Goal: Information Seeking & Learning: Learn about a topic

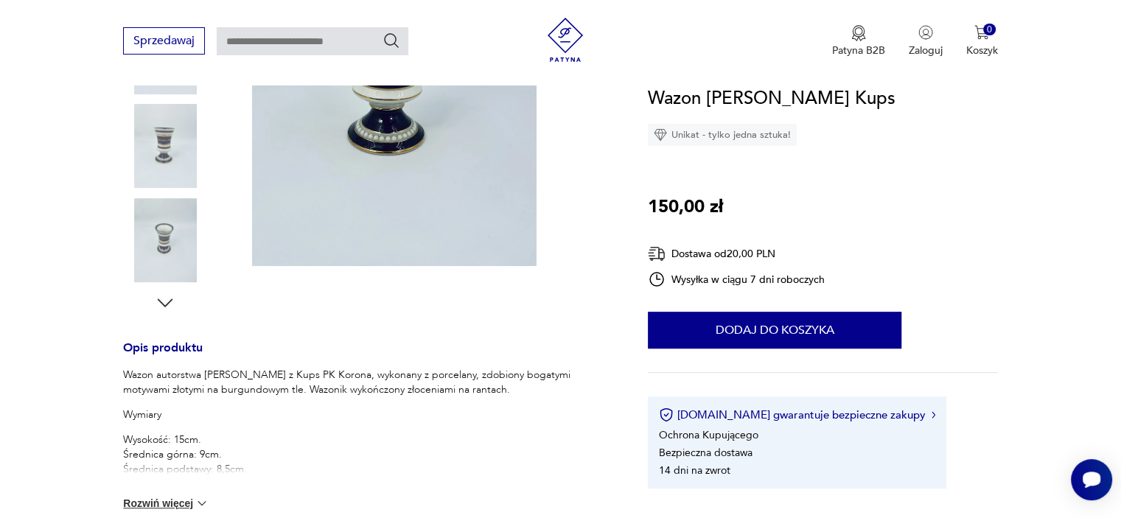
scroll to position [206, 0]
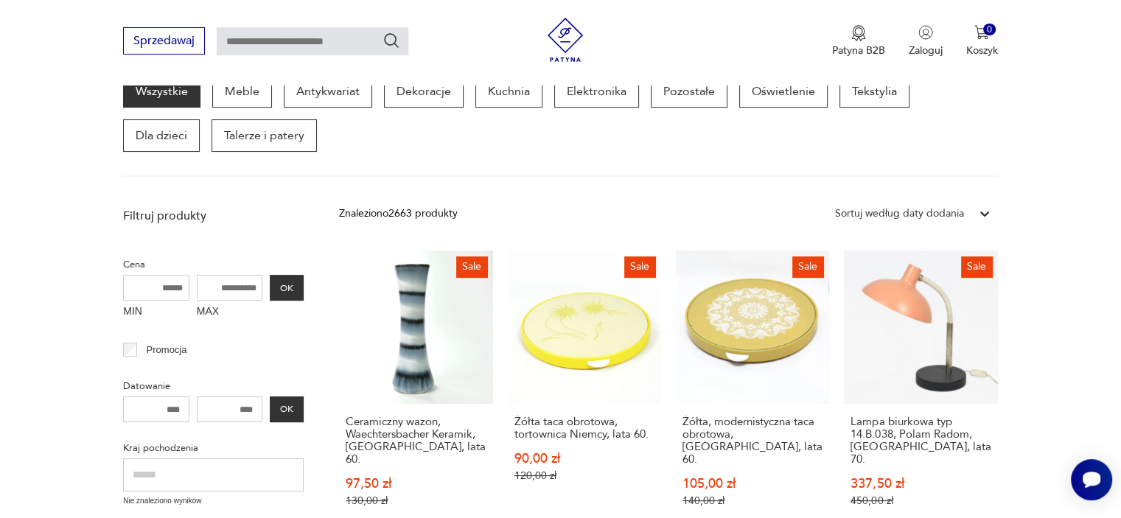
scroll to position [265, 0]
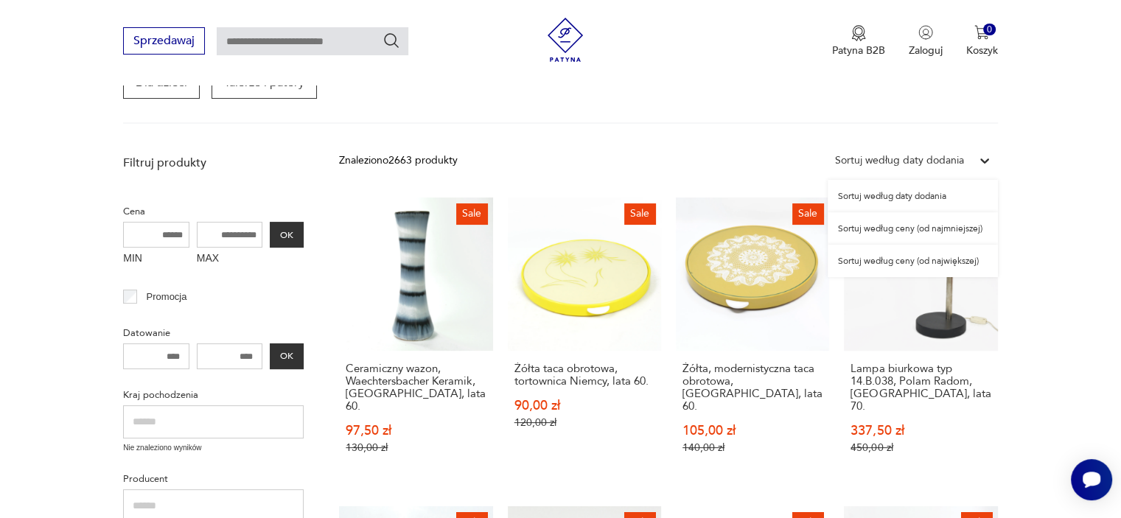
click at [986, 156] on icon at bounding box center [984, 160] width 15 height 15
click at [915, 226] on div "Sortuj według ceny (od najmniejszej)" at bounding box center [912, 228] width 170 height 32
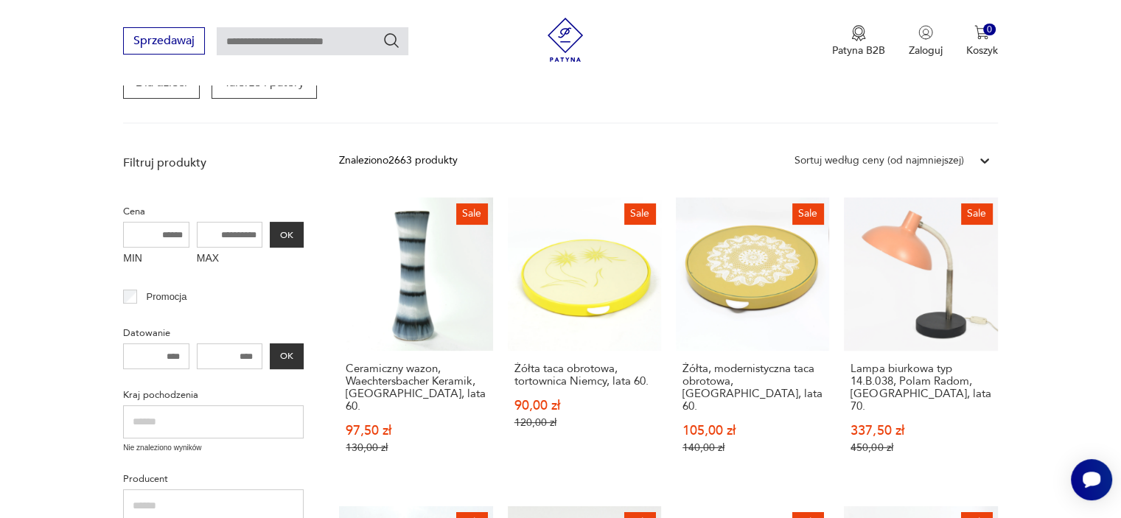
scroll to position [190, 0]
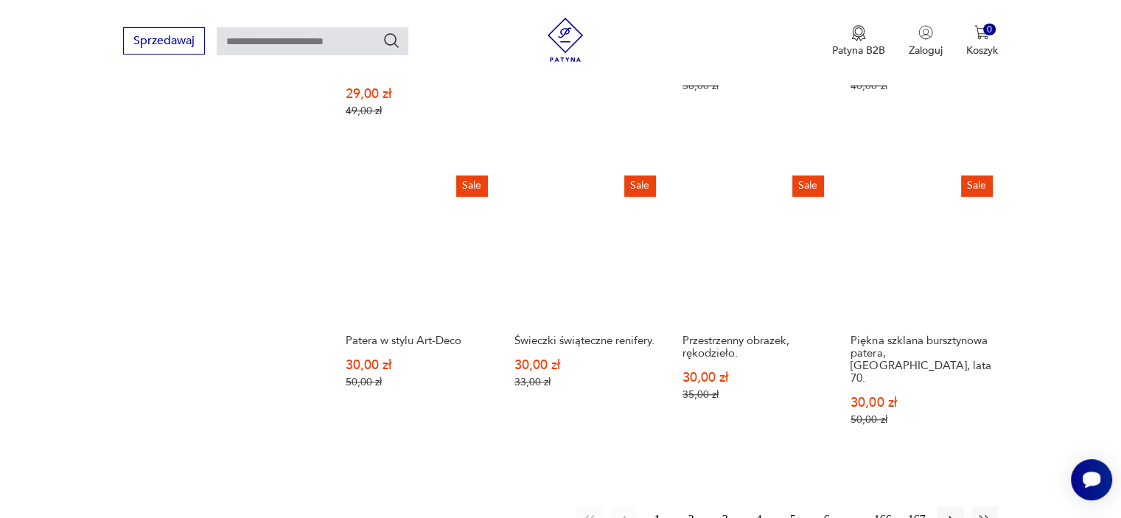
scroll to position [1222, 0]
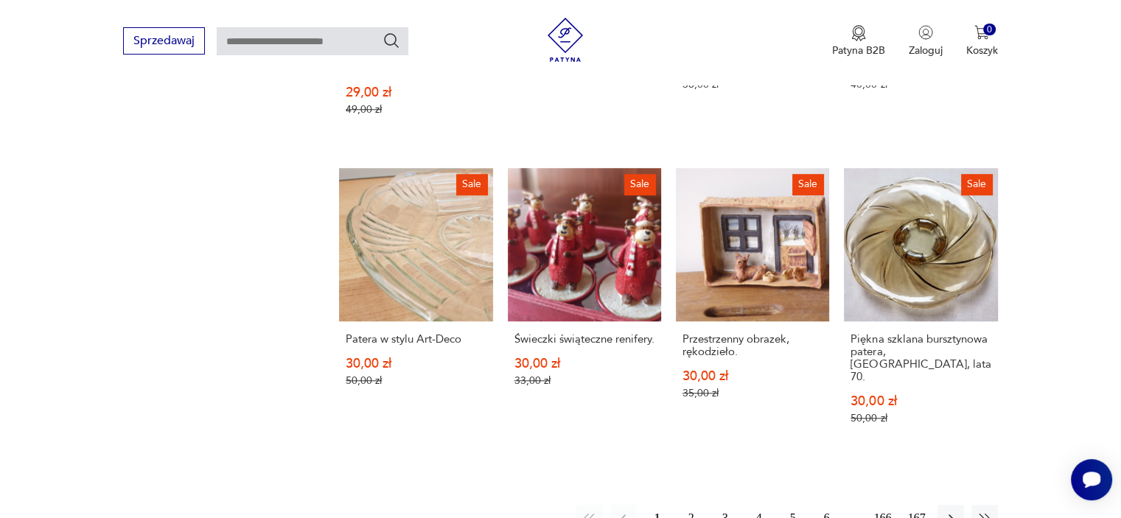
click at [690, 505] on button "2" at bounding box center [691, 518] width 27 height 27
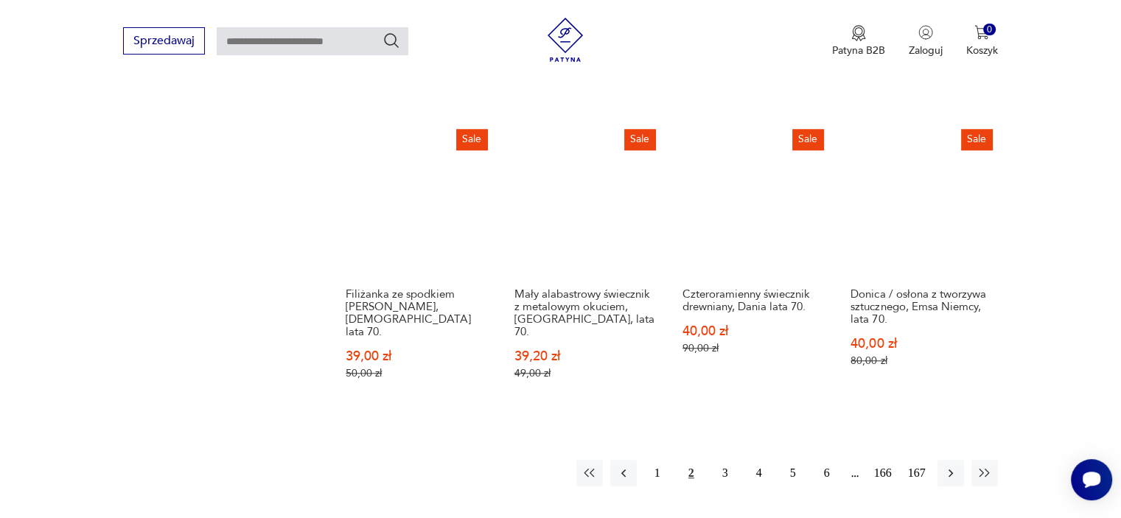
scroll to position [1281, 0]
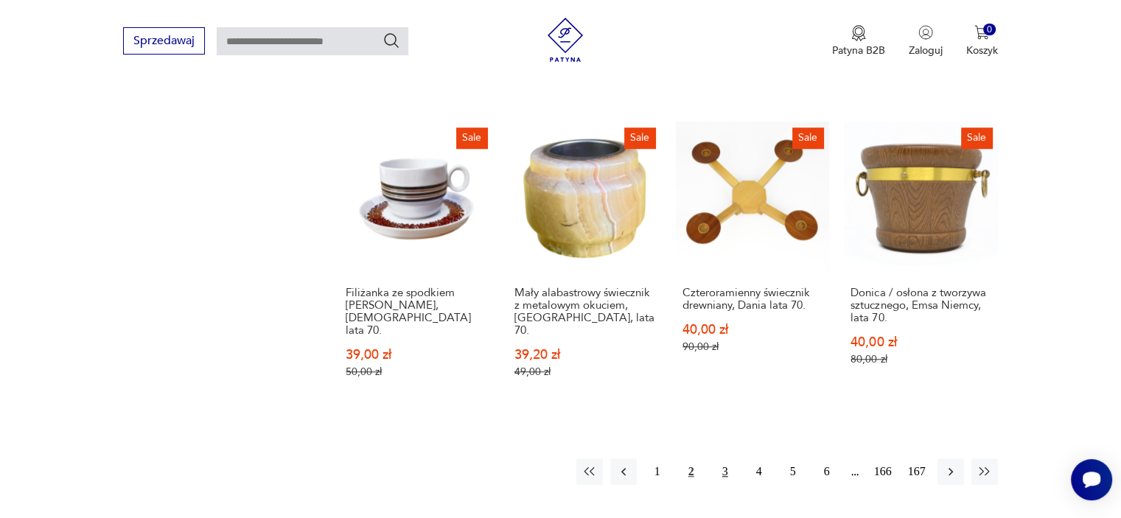
click at [725, 458] on button "3" at bounding box center [725, 471] width 27 height 27
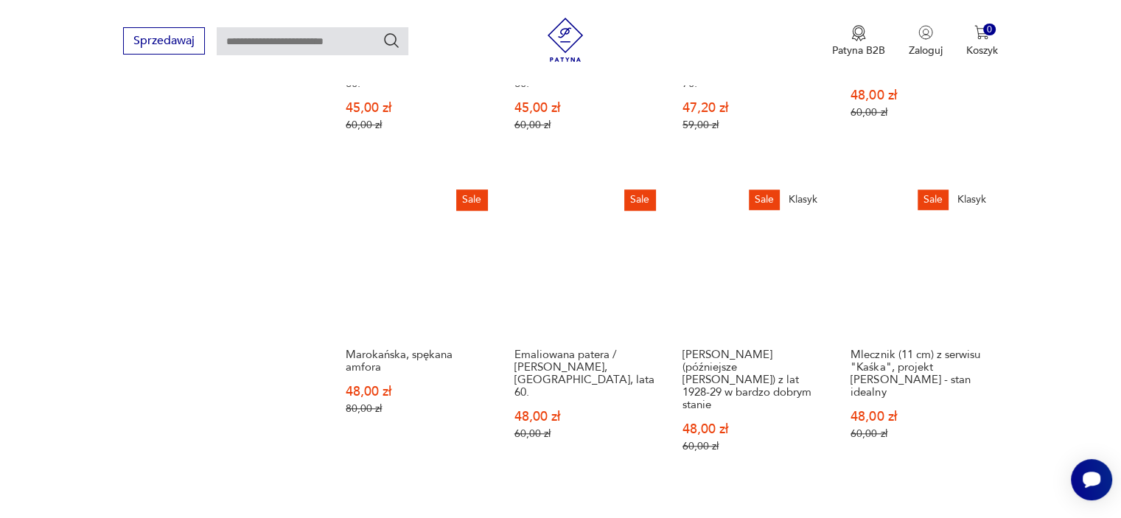
scroll to position [1222, 0]
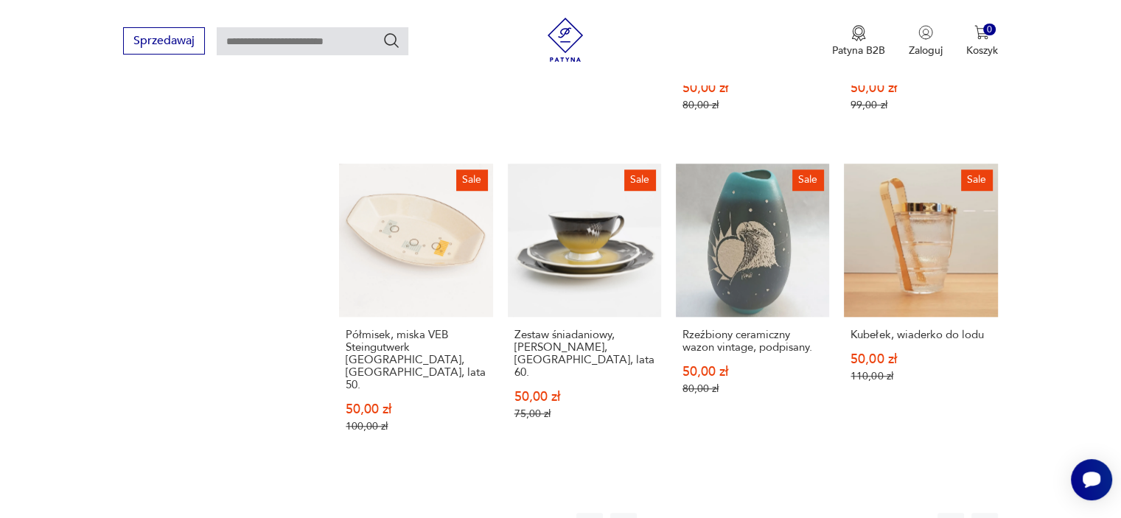
scroll to position [1281, 0]
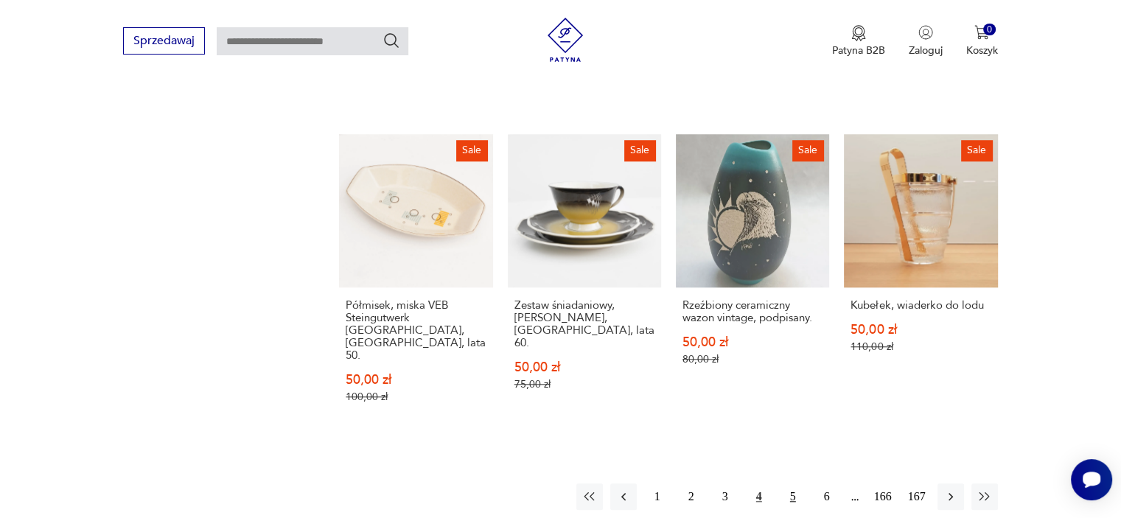
click at [794, 483] on button "5" at bounding box center [793, 496] width 27 height 27
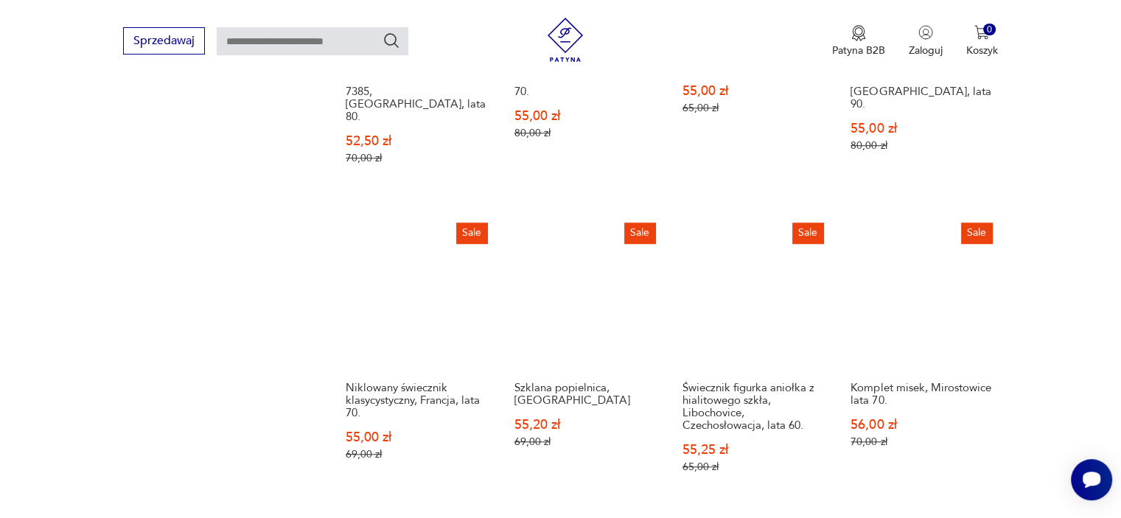
scroll to position [1222, 0]
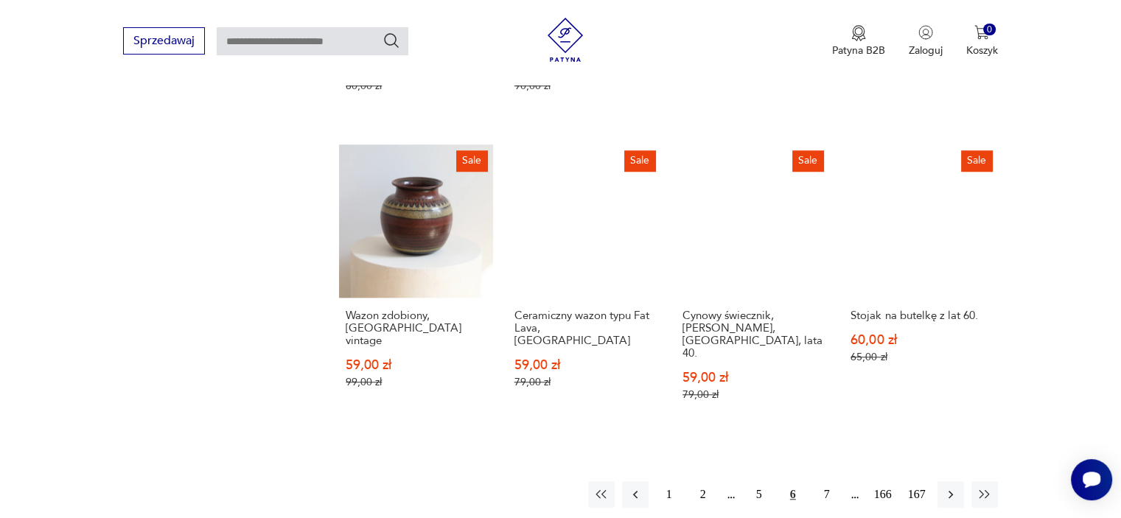
scroll to position [1310, 0]
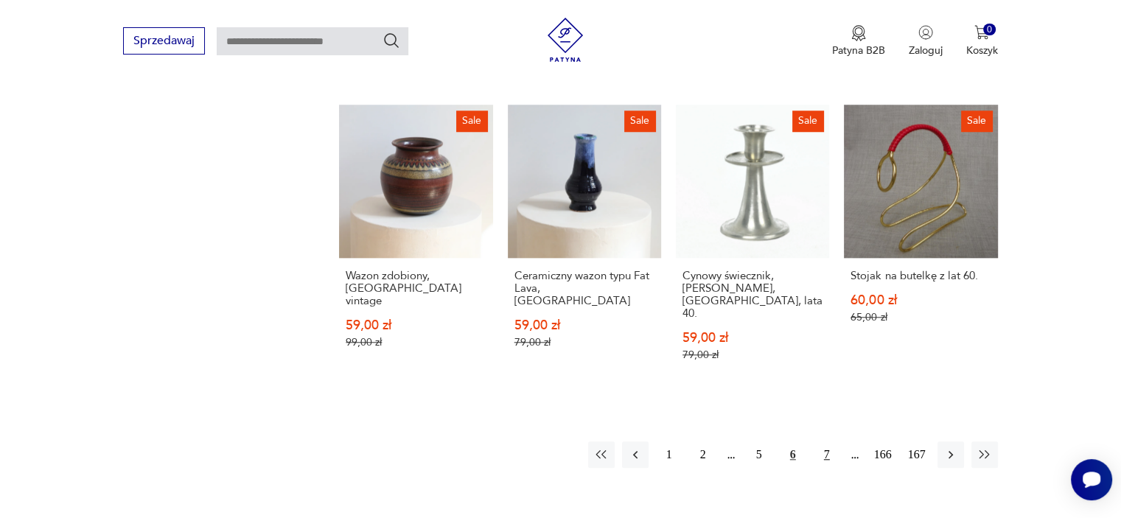
click at [824, 441] on button "7" at bounding box center [826, 454] width 27 height 27
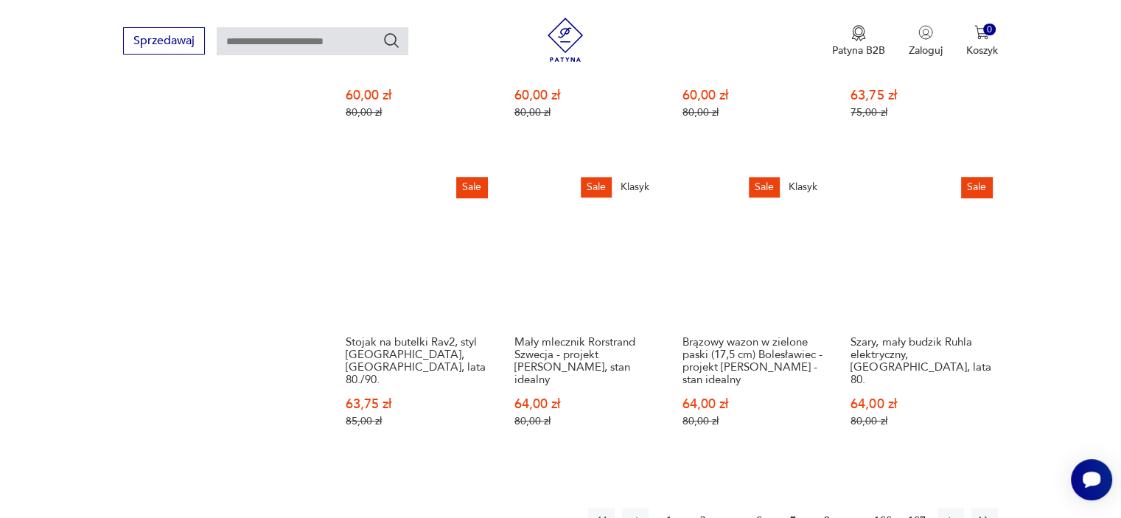
scroll to position [1222, 0]
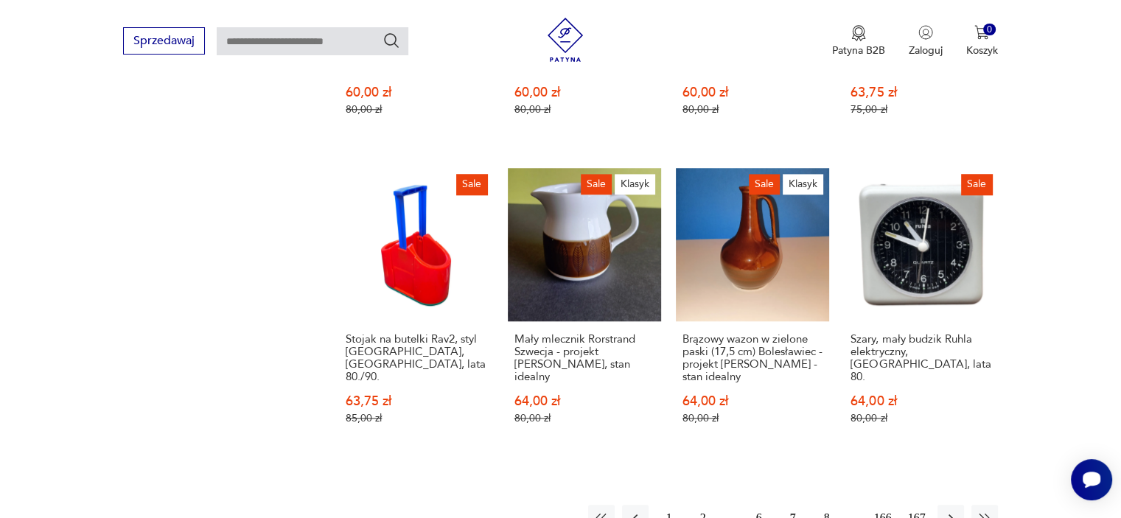
click at [825, 505] on button "8" at bounding box center [826, 518] width 27 height 27
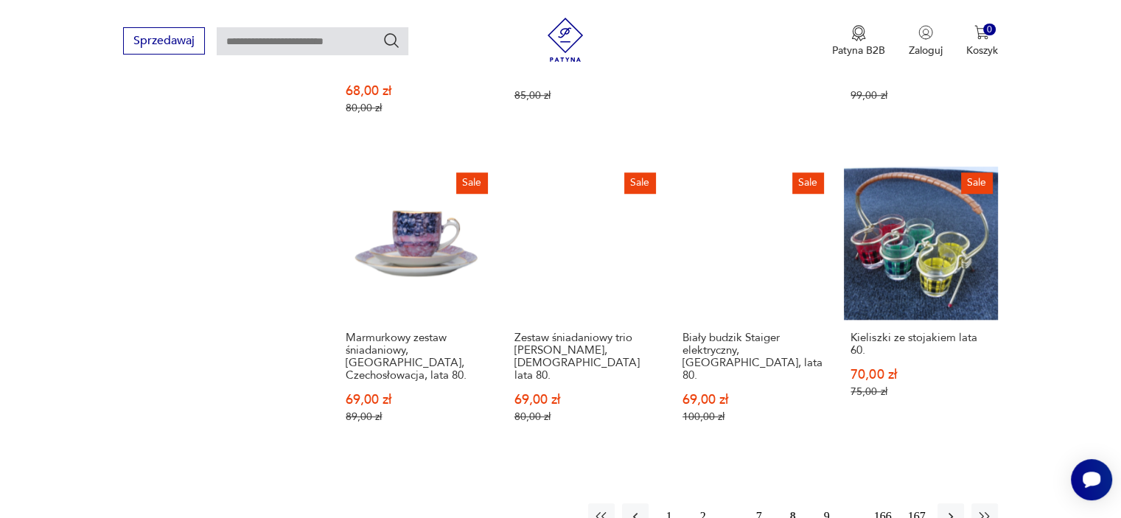
scroll to position [1251, 0]
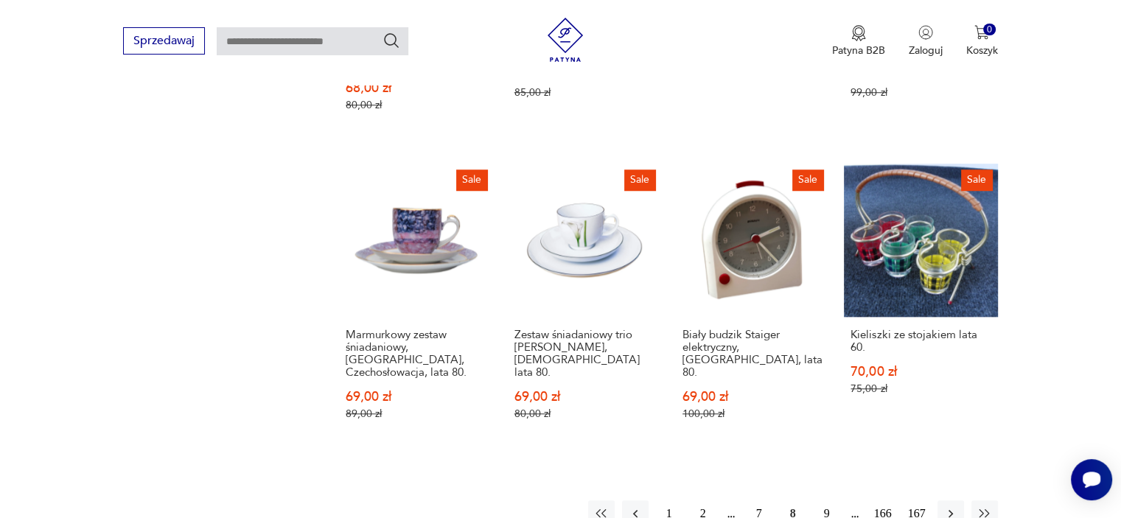
click at [822, 500] on button "9" at bounding box center [826, 513] width 27 height 27
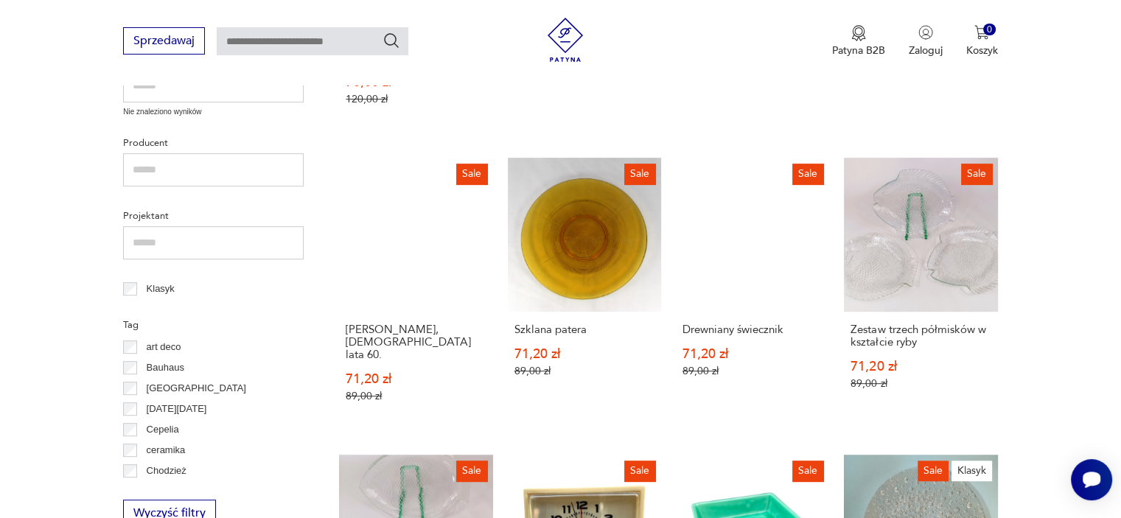
scroll to position [603, 0]
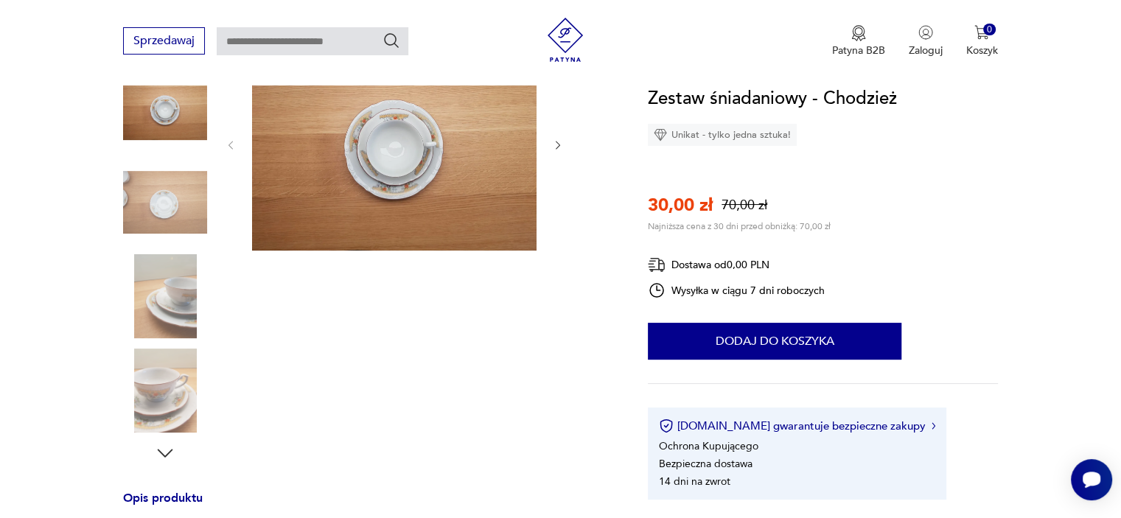
click at [178, 380] on img at bounding box center [165, 391] width 84 height 84
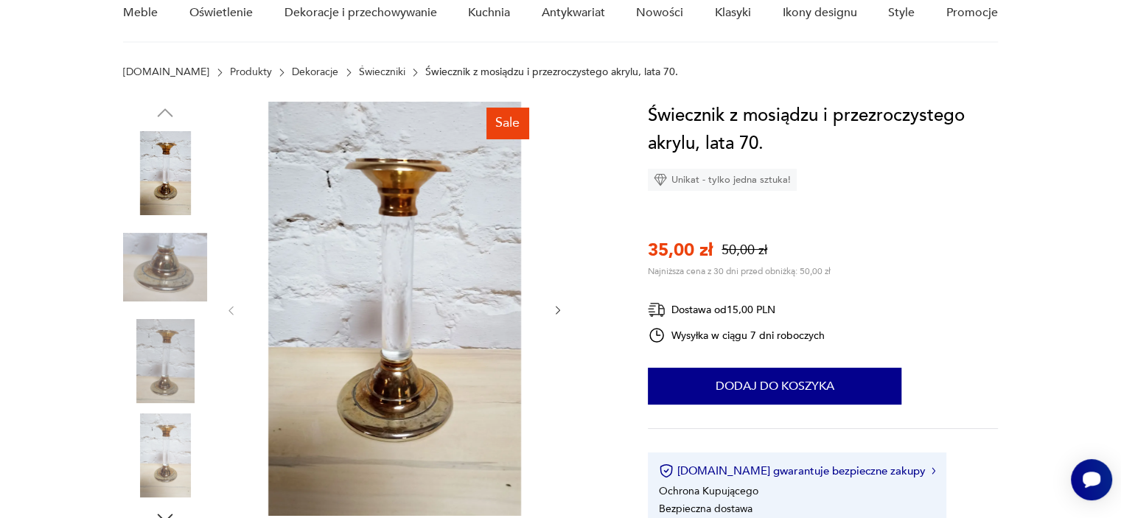
scroll to position [113, 0]
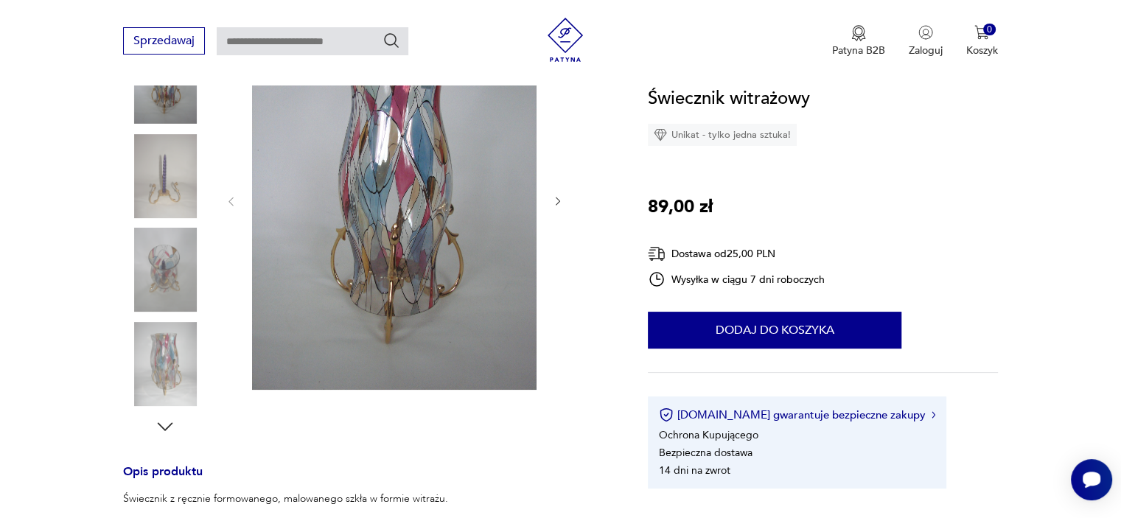
click at [164, 247] on img at bounding box center [165, 270] width 84 height 84
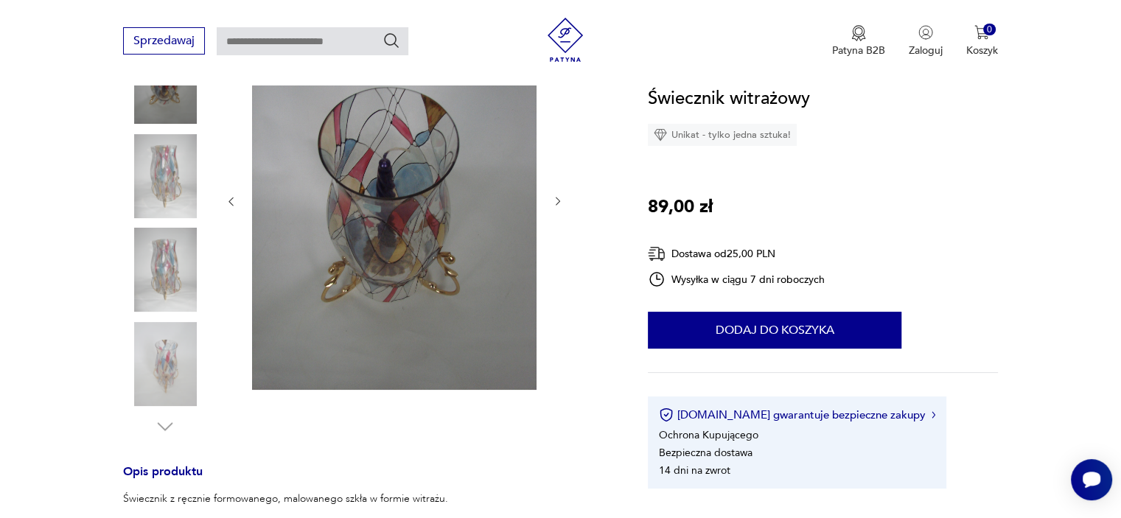
click at [557, 197] on icon "button" at bounding box center [558, 201] width 13 height 13
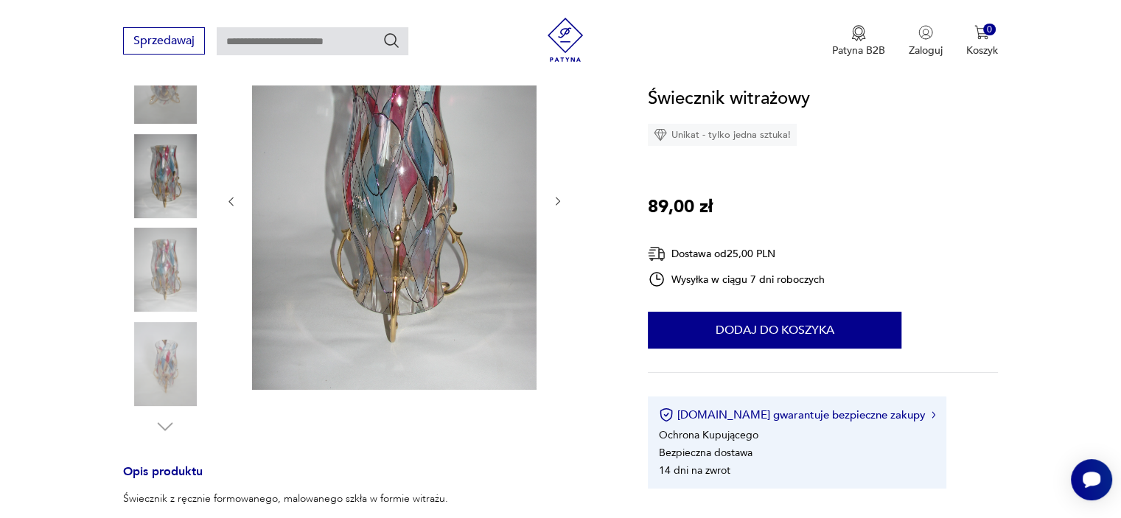
click at [557, 197] on icon "button" at bounding box center [558, 201] width 13 height 13
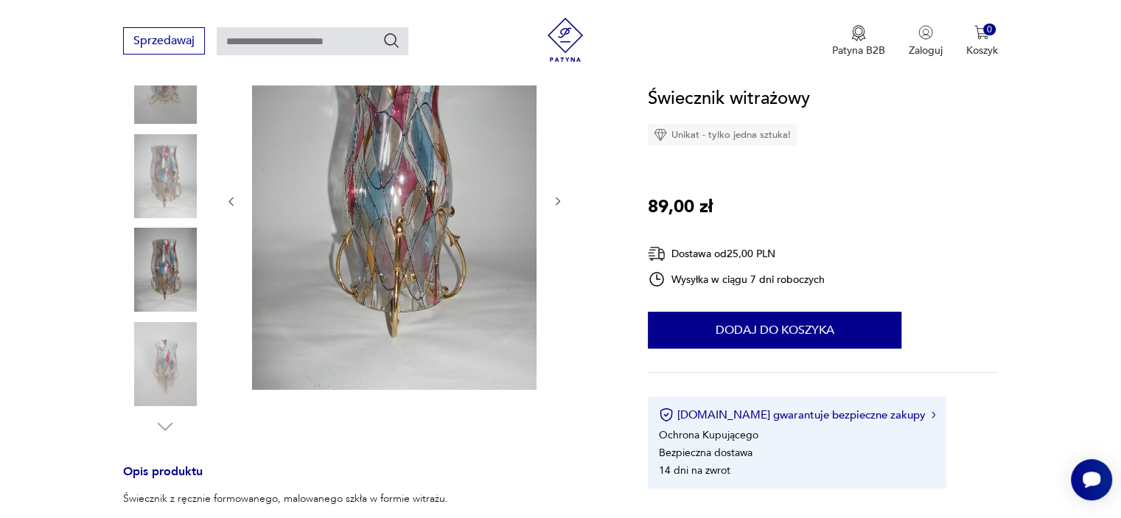
click at [557, 197] on icon "button" at bounding box center [558, 201] width 13 height 13
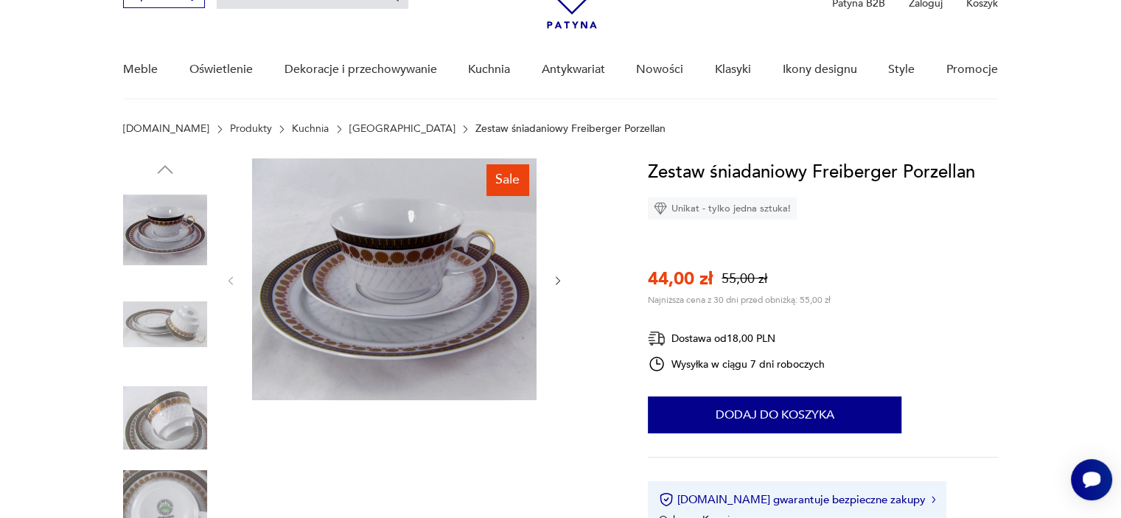
scroll to position [88, 0]
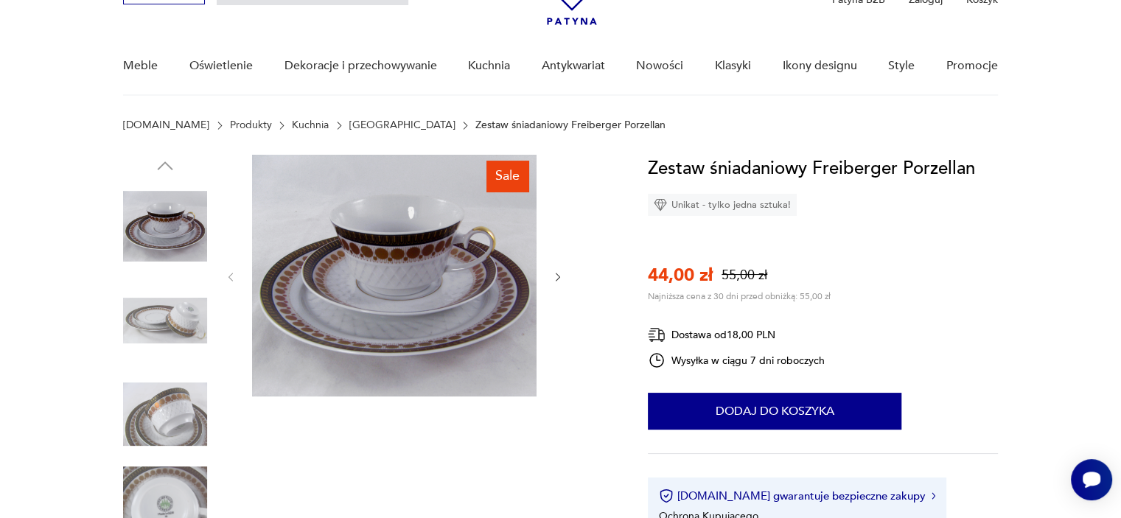
click at [183, 419] on img at bounding box center [165, 414] width 84 height 84
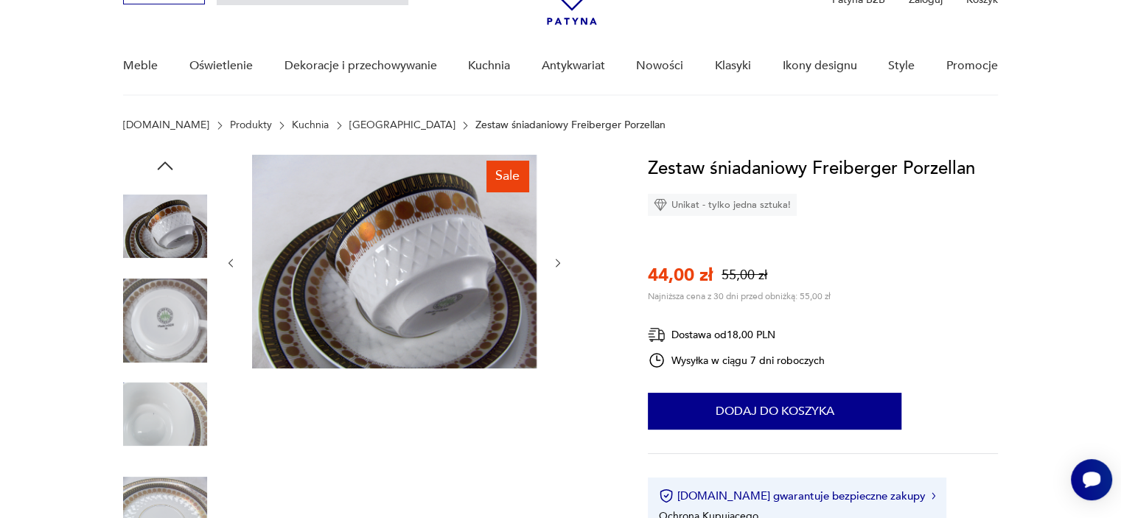
click at [171, 497] on img at bounding box center [165, 508] width 84 height 84
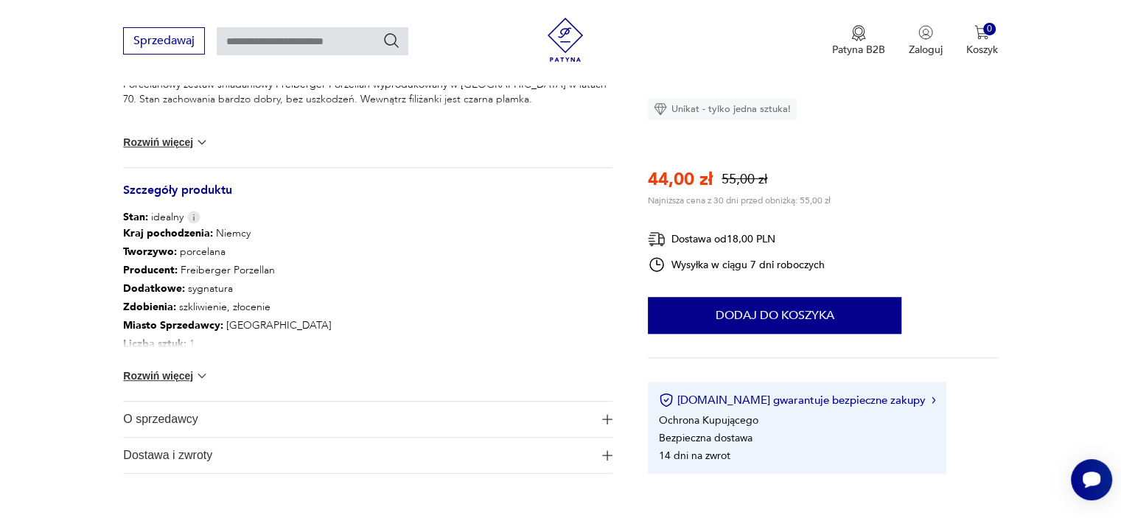
scroll to position [648, 0]
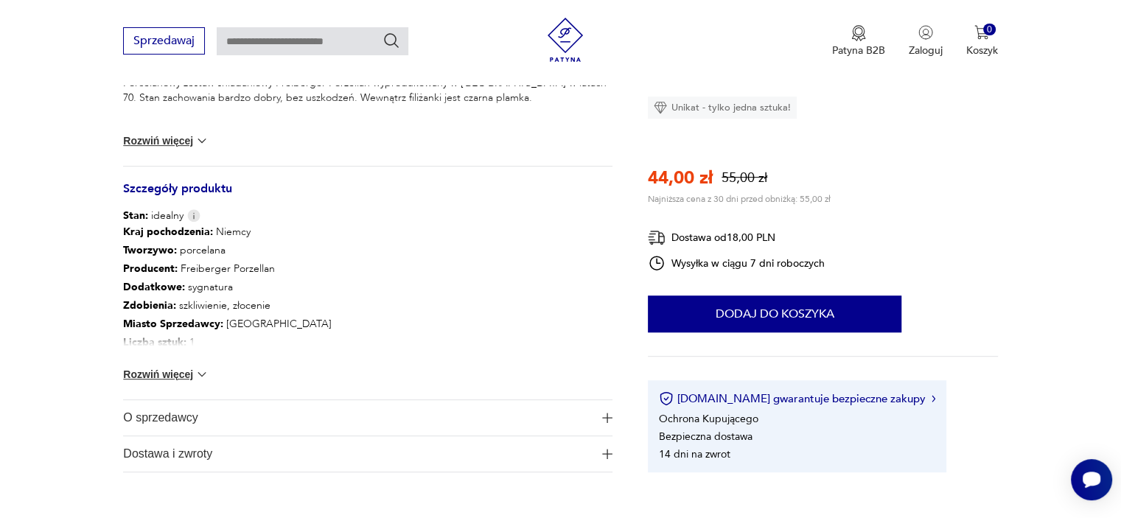
click at [179, 372] on button "Rozwiń więcej" at bounding box center [165, 374] width 85 height 15
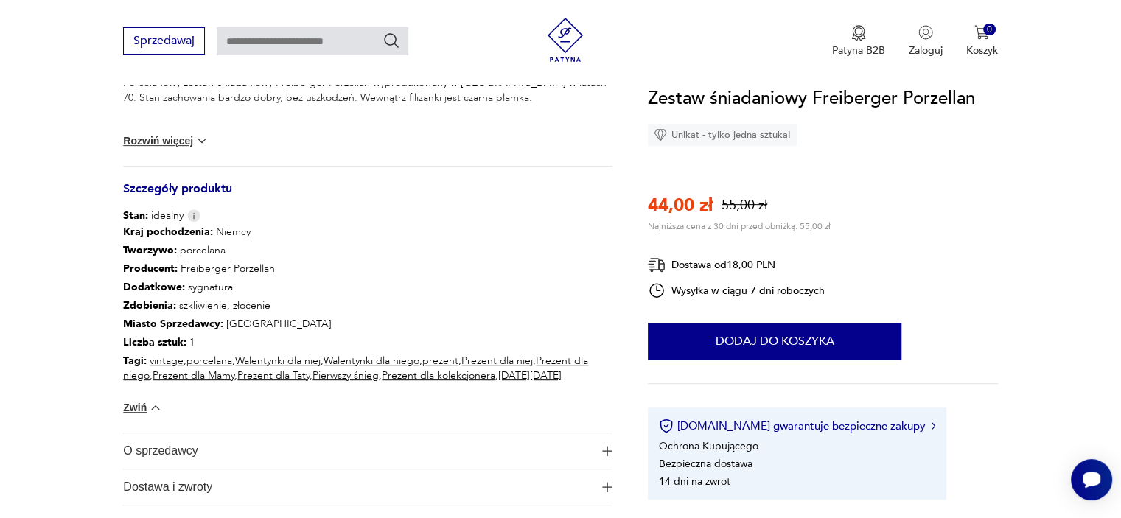
click at [172, 138] on button "Rozwiń więcej" at bounding box center [165, 140] width 85 height 15
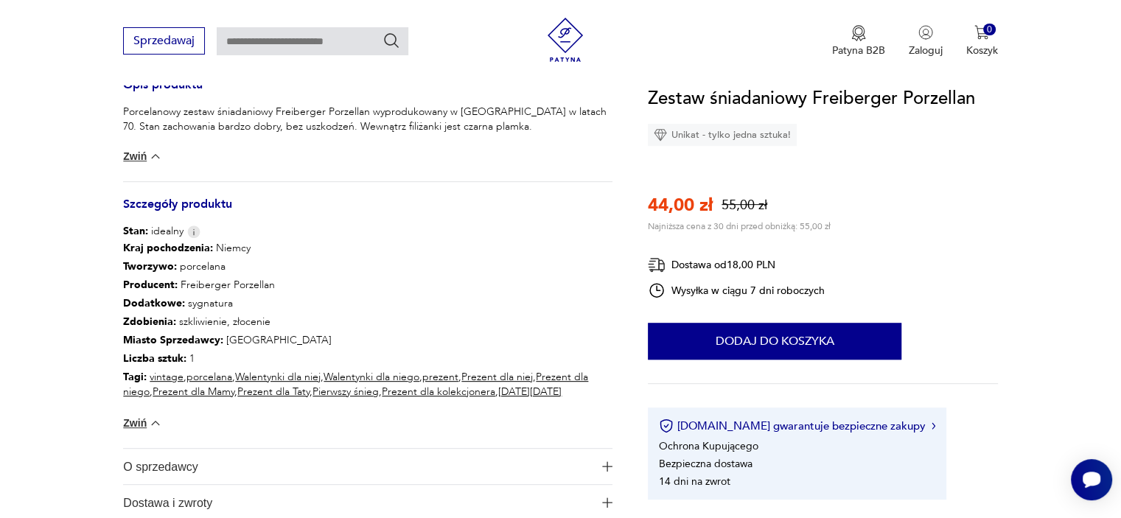
scroll to position [619, 0]
click at [138, 150] on button "Zwiń" at bounding box center [142, 157] width 39 height 15
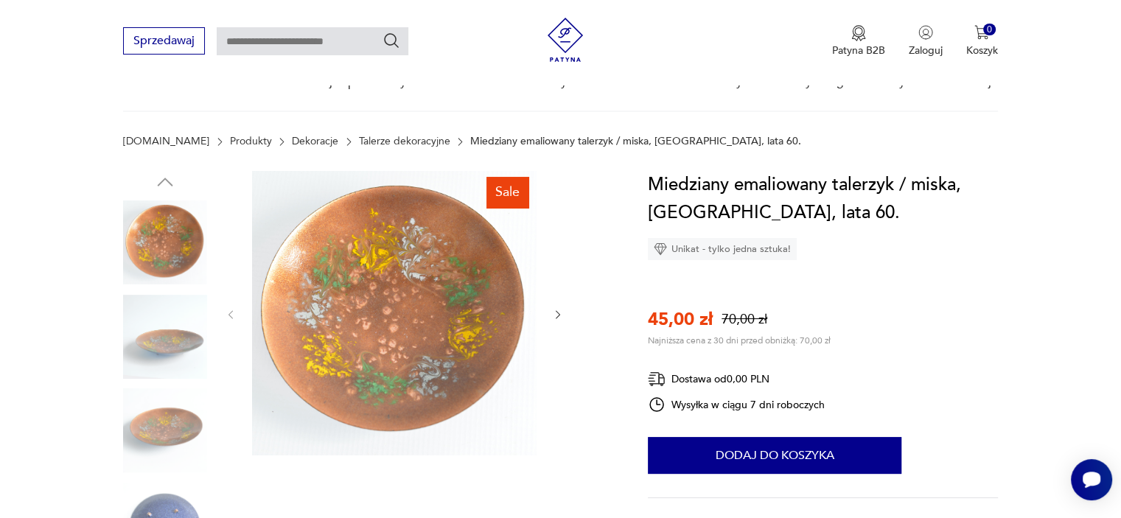
scroll to position [177, 0]
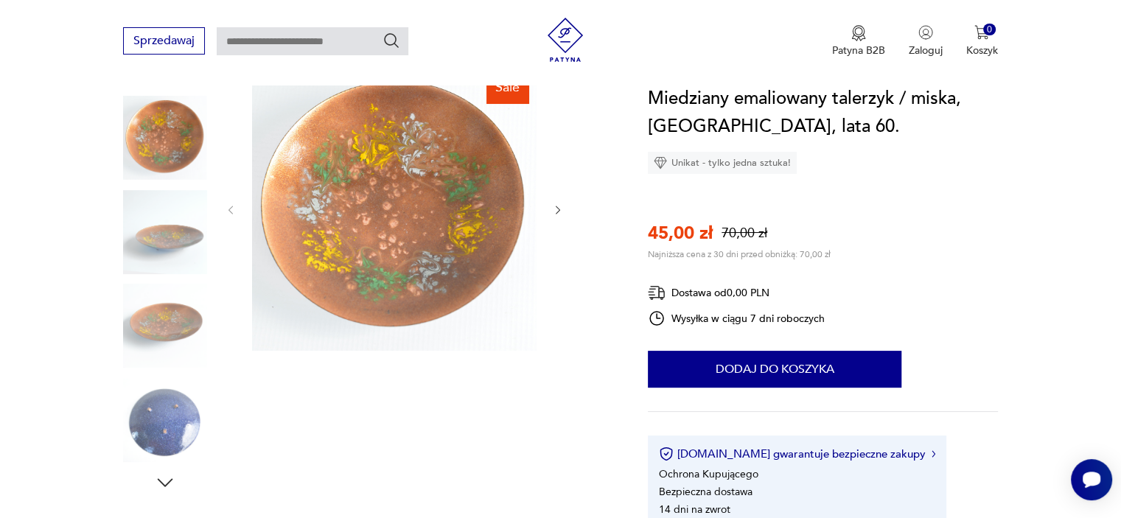
click at [177, 421] on img at bounding box center [165, 420] width 84 height 84
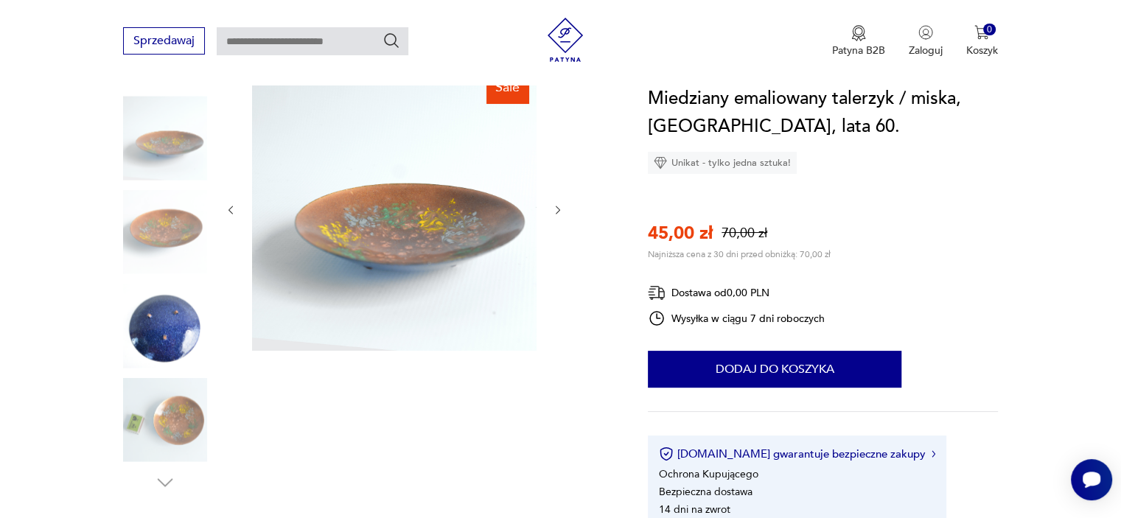
click at [164, 332] on img at bounding box center [165, 326] width 84 height 84
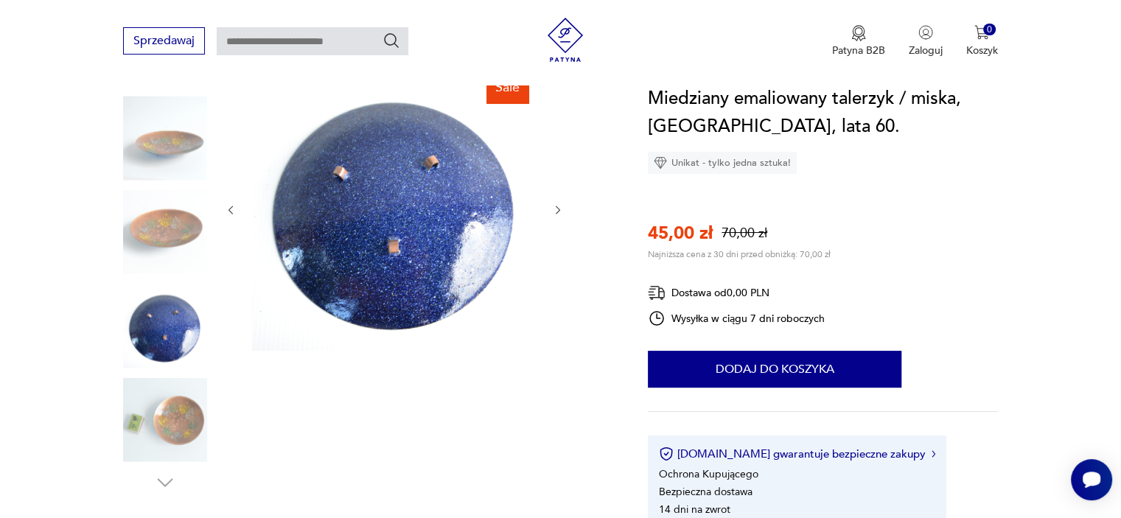
click at [178, 131] on img at bounding box center [165, 138] width 84 height 84
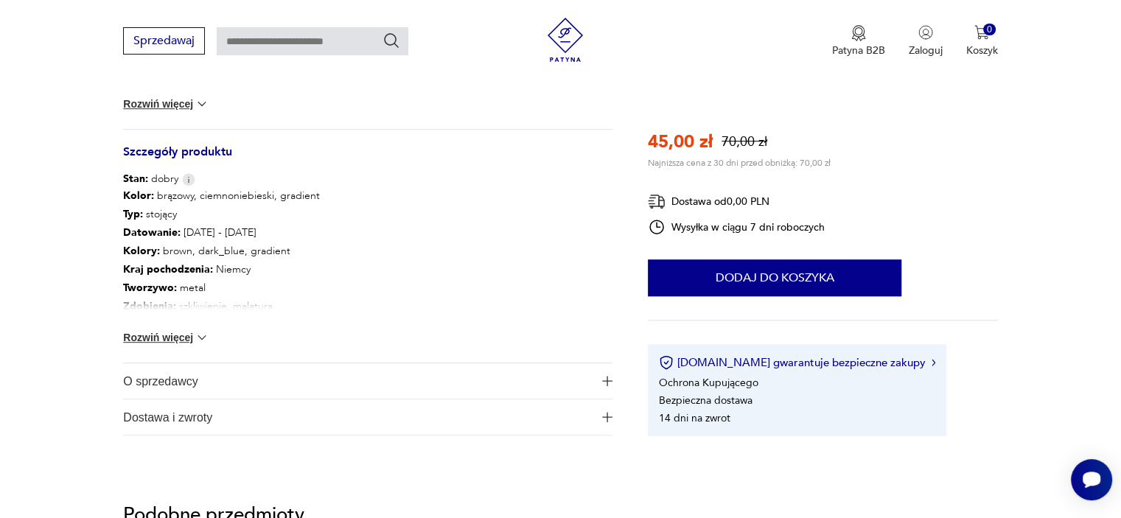
scroll to position [825, 0]
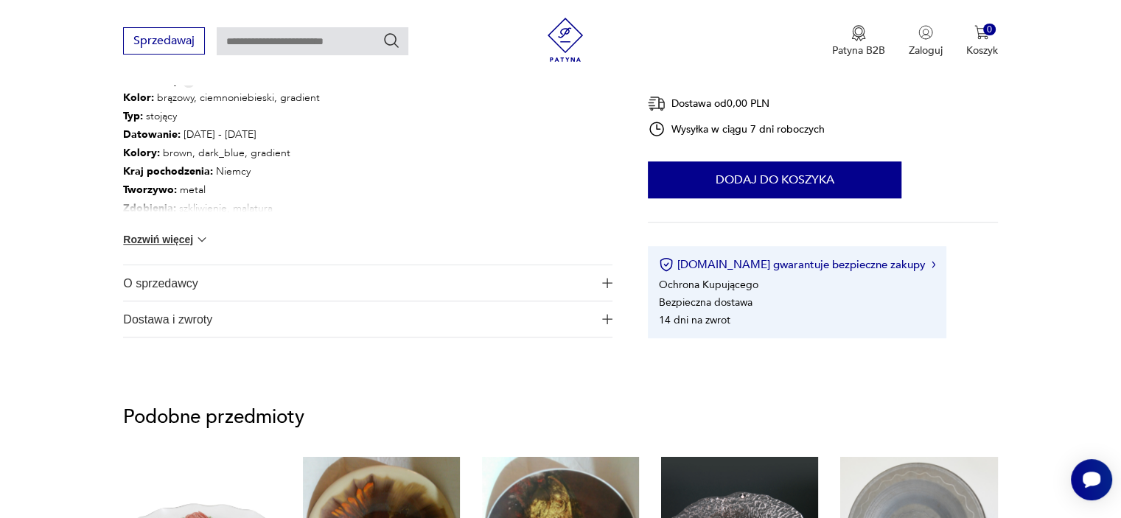
click at [158, 285] on span "O sprzedawcy" at bounding box center [357, 282] width 469 height 35
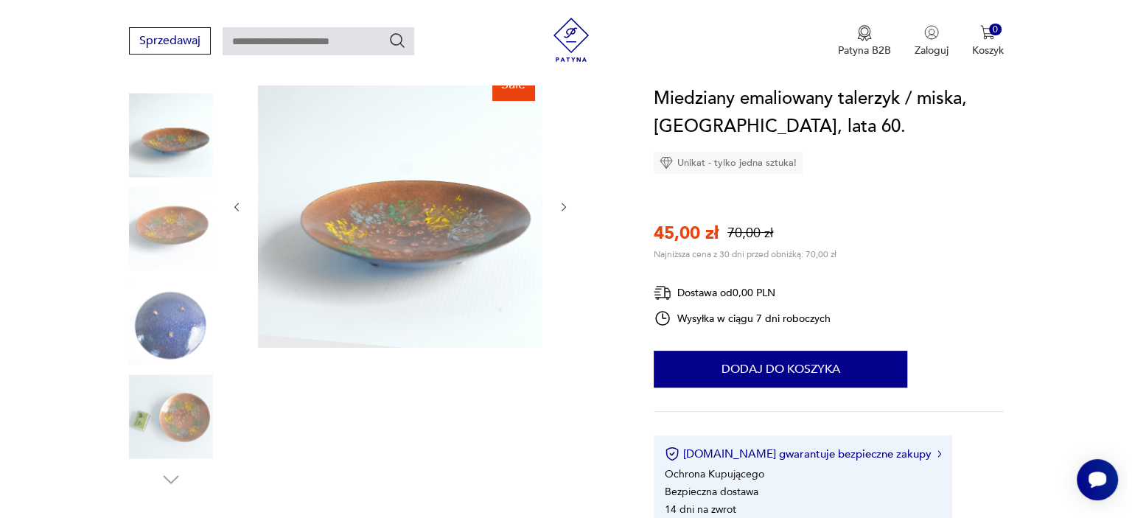
scroll to position [177, 0]
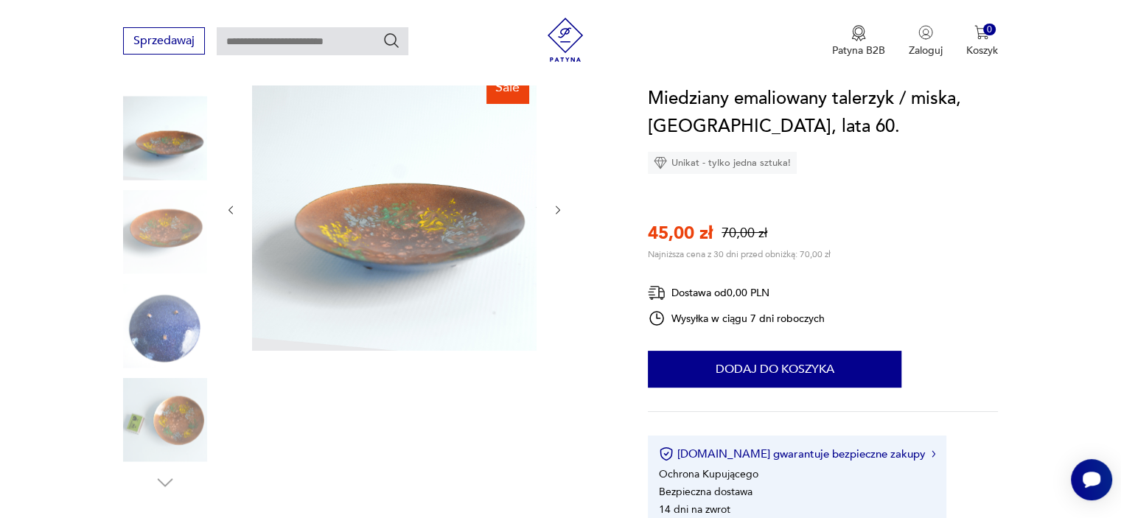
click at [376, 256] on img at bounding box center [394, 208] width 284 height 284
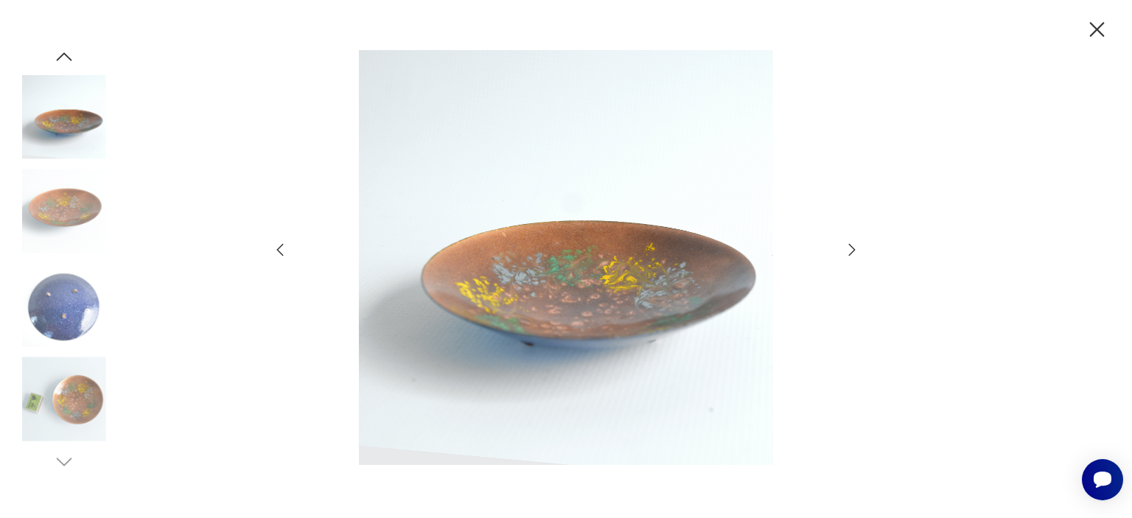
click at [560, 287] on img at bounding box center [566, 257] width 525 height 414
click at [857, 250] on icon "button" at bounding box center [852, 250] width 18 height 18
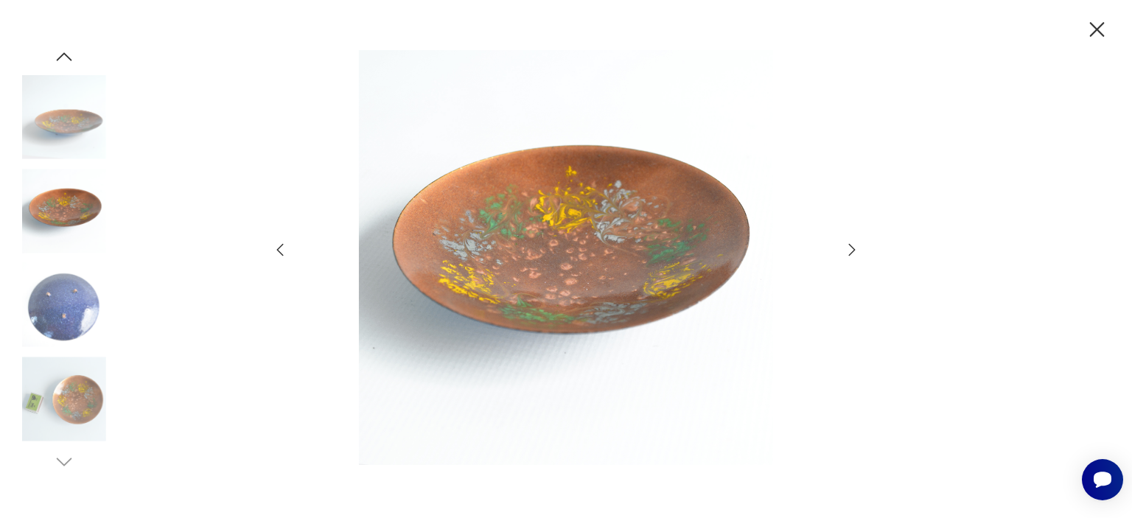
click at [847, 250] on icon "button" at bounding box center [852, 250] width 18 height 18
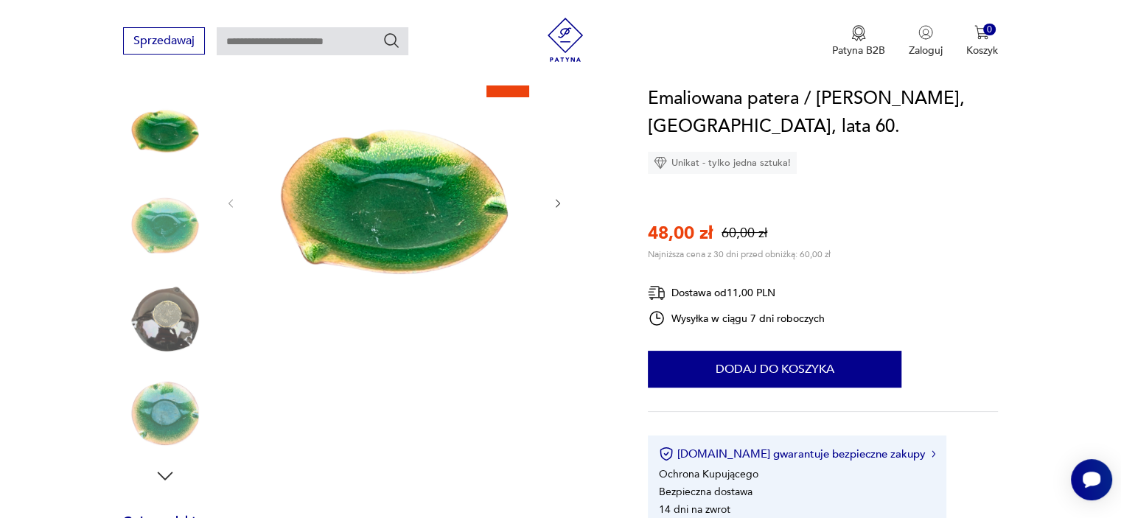
scroll to position [206, 0]
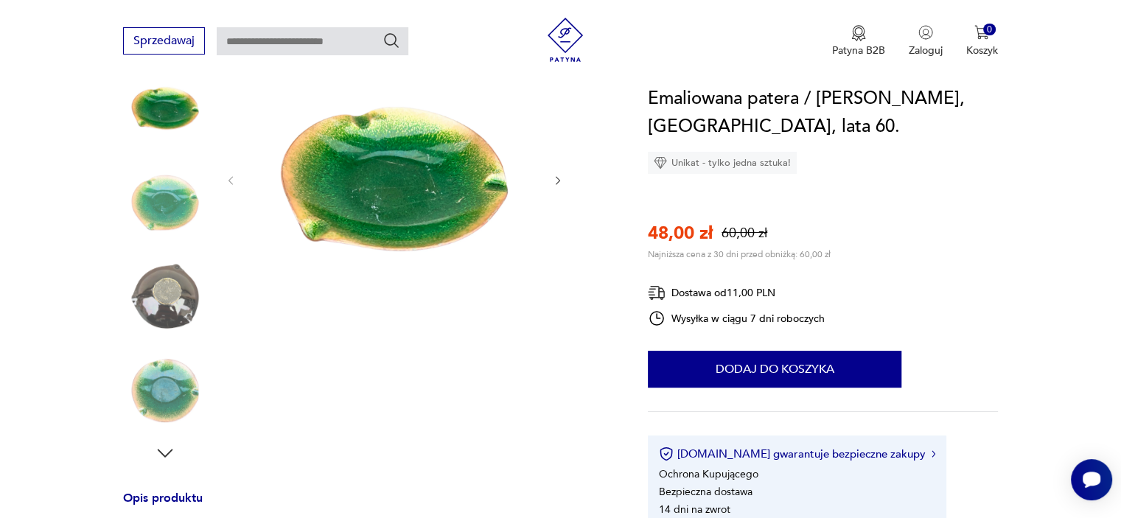
click at [153, 291] on img at bounding box center [165, 296] width 84 height 84
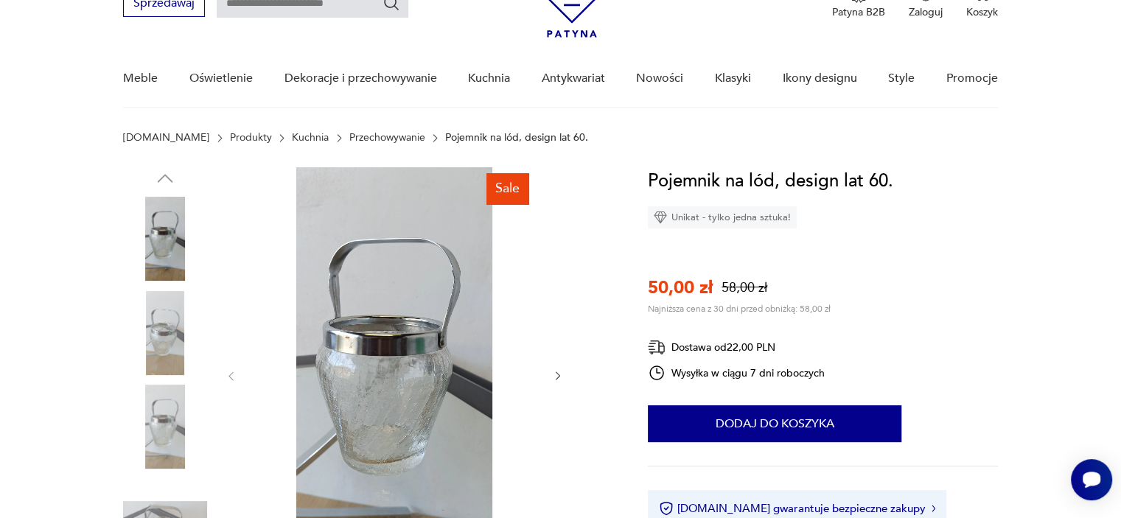
scroll to position [88, 0]
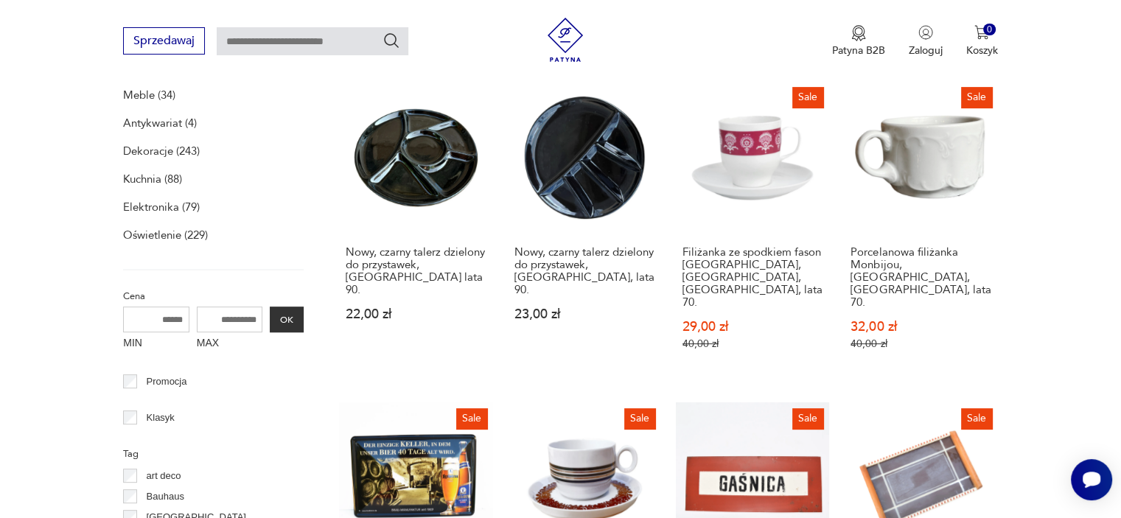
scroll to position [539, 0]
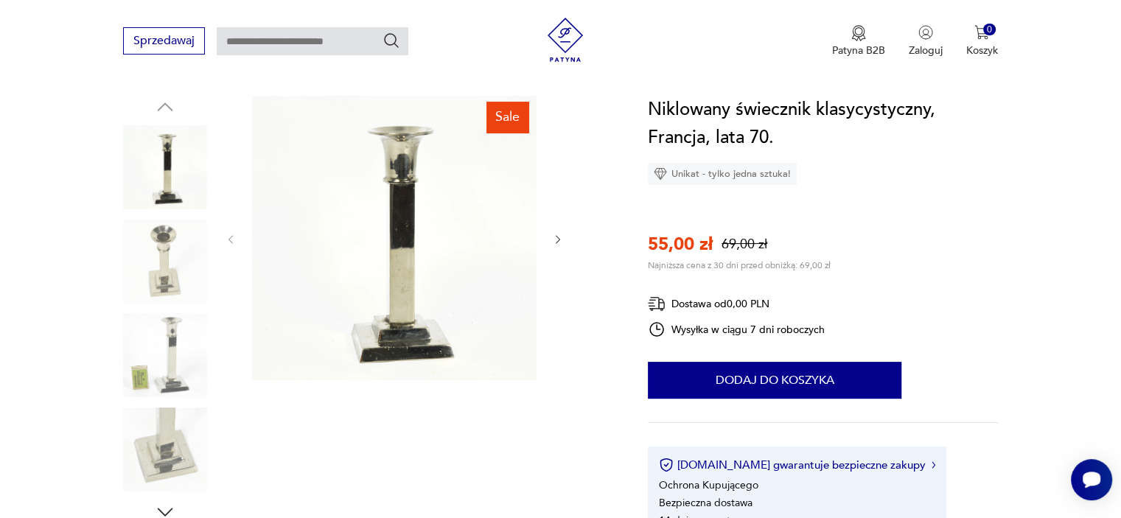
scroll to position [177, 0]
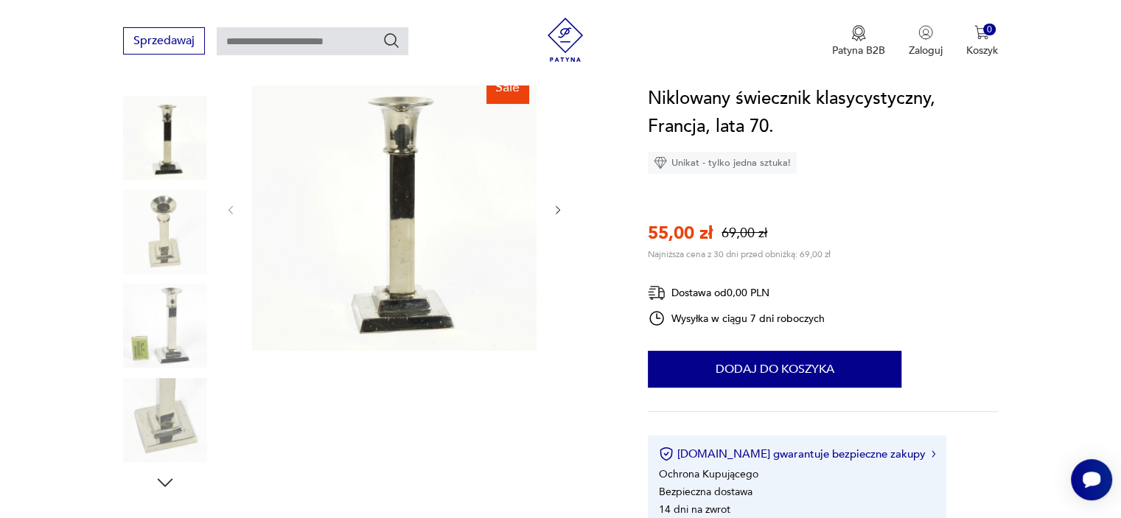
click at [560, 211] on icon "button" at bounding box center [558, 210] width 13 height 13
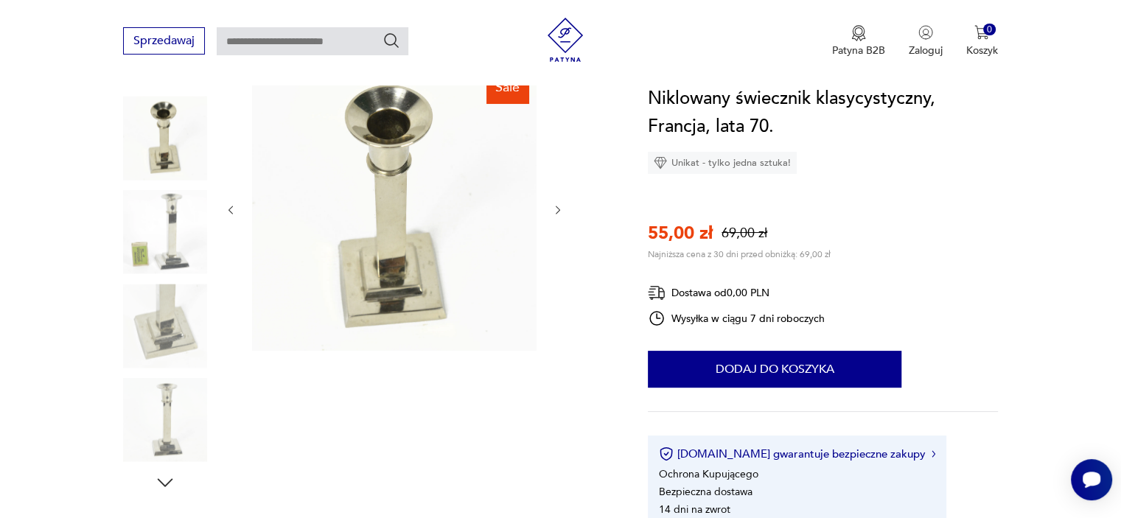
click at [560, 211] on icon "button" at bounding box center [558, 210] width 13 height 13
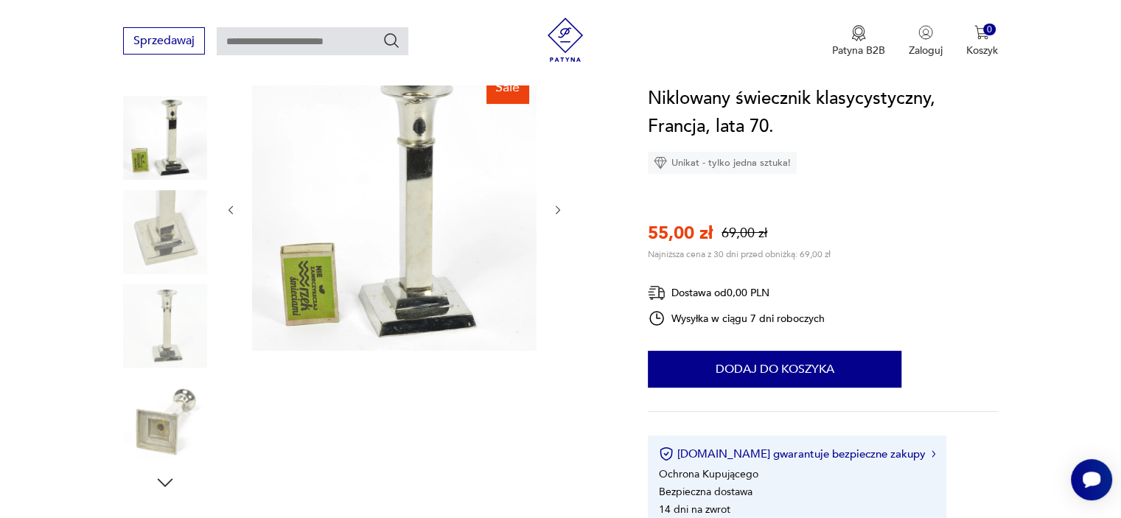
click at [560, 211] on icon "button" at bounding box center [558, 210] width 13 height 13
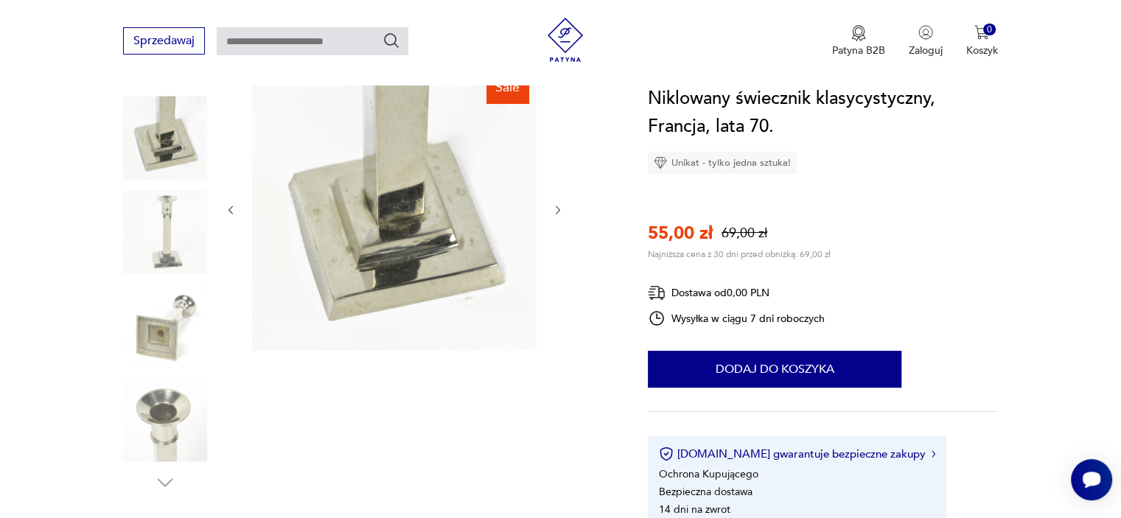
click at [560, 211] on icon "button" at bounding box center [558, 210] width 13 height 13
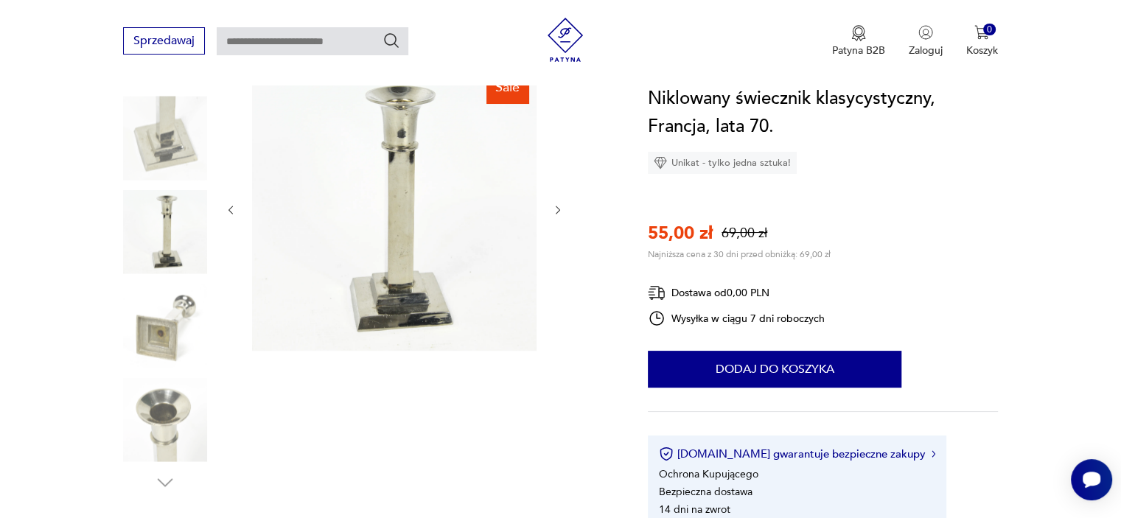
click at [560, 211] on icon "button" at bounding box center [558, 210] width 13 height 13
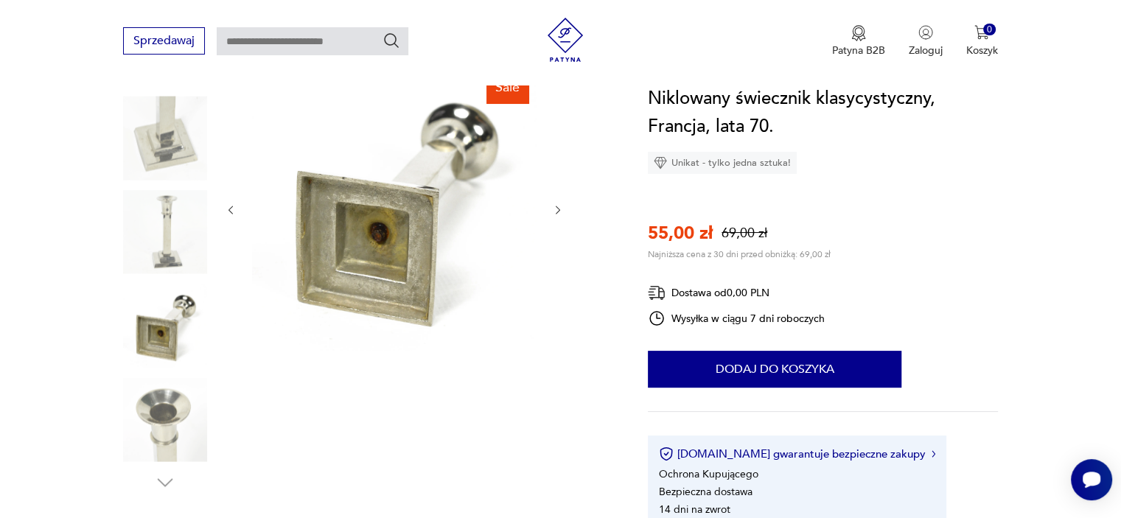
click at [560, 211] on icon "button" at bounding box center [558, 210] width 13 height 13
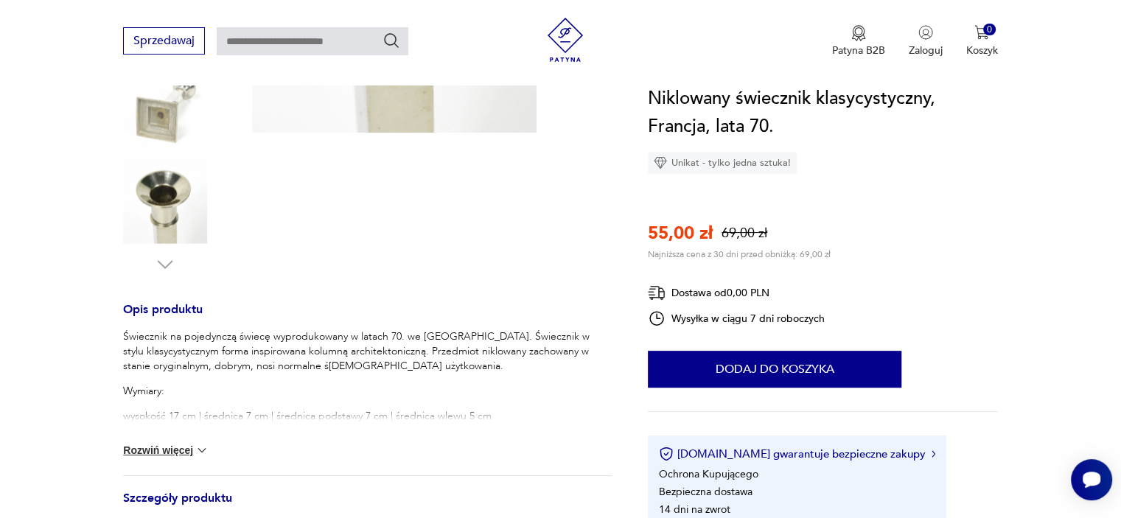
scroll to position [472, 0]
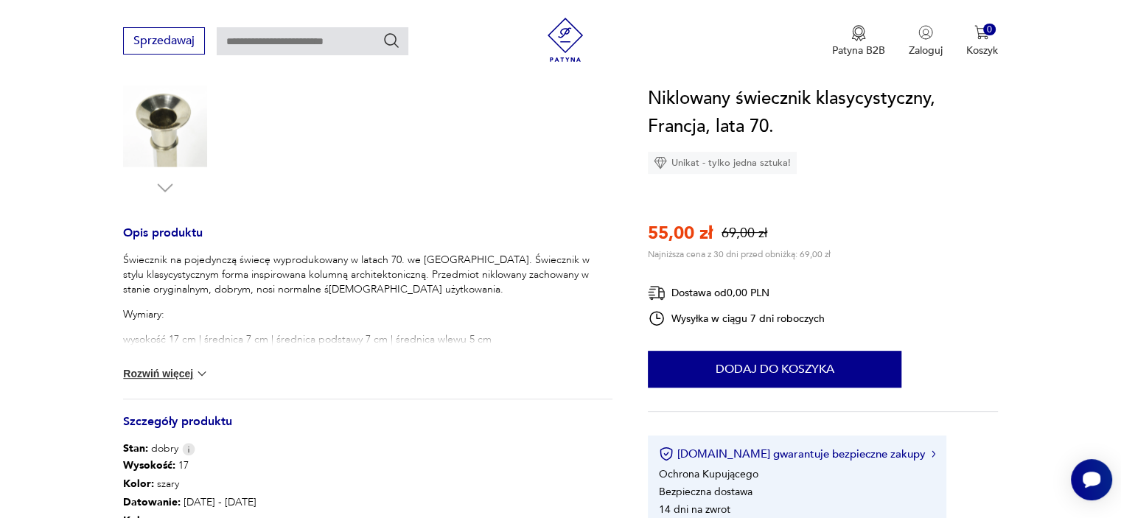
click at [154, 312] on p "Wymiary:" at bounding box center [367, 314] width 489 height 15
click at [148, 368] on button "Rozwiń więcej" at bounding box center [165, 373] width 85 height 15
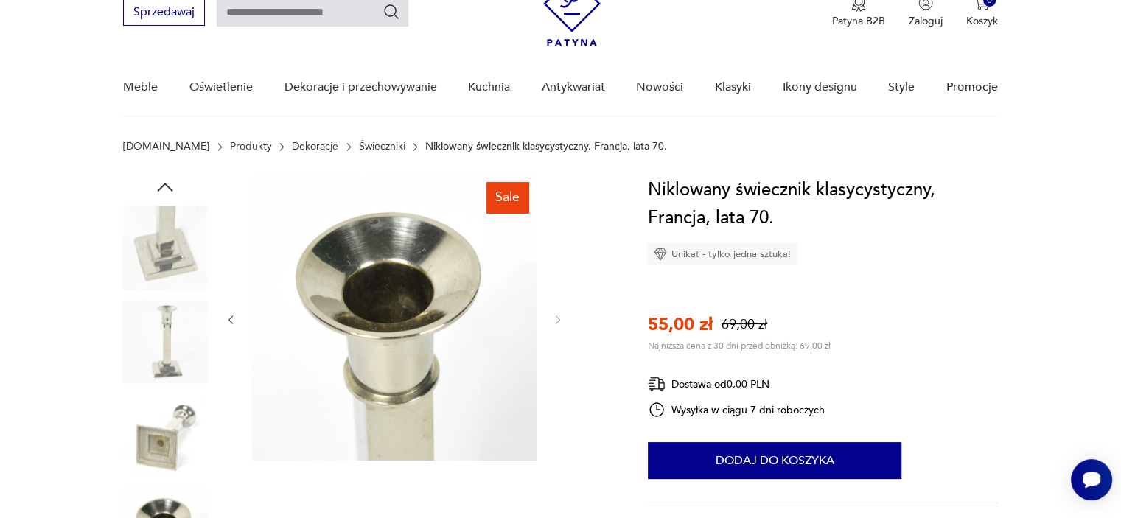
scroll to position [88, 0]
